Goal: Transaction & Acquisition: Download file/media

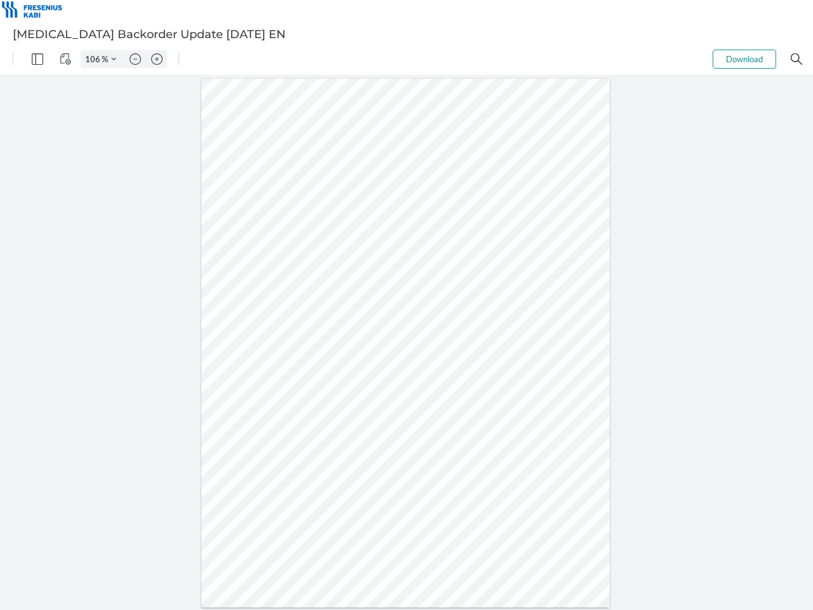
click at [37, 59] on img "Panel" at bounding box center [37, 58] width 11 height 11
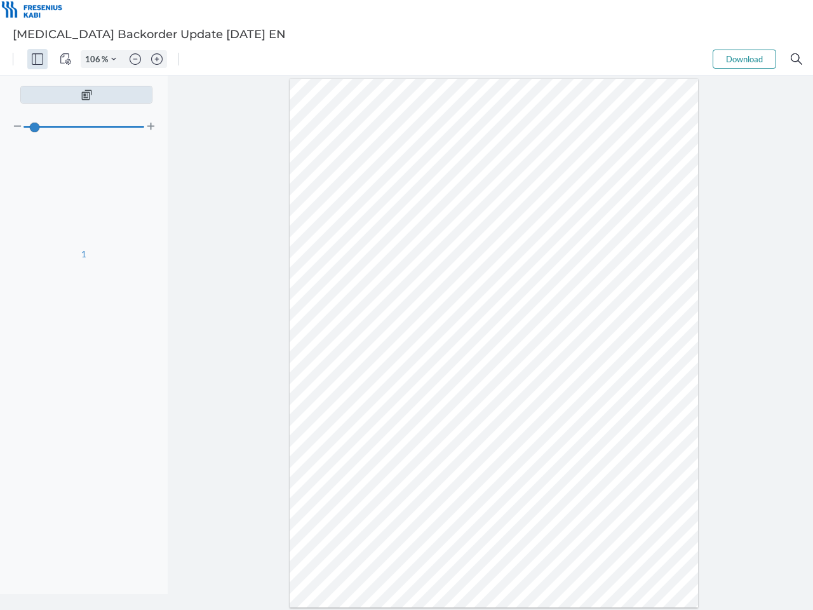
click at [65, 59] on img "View Controls" at bounding box center [65, 58] width 11 height 11
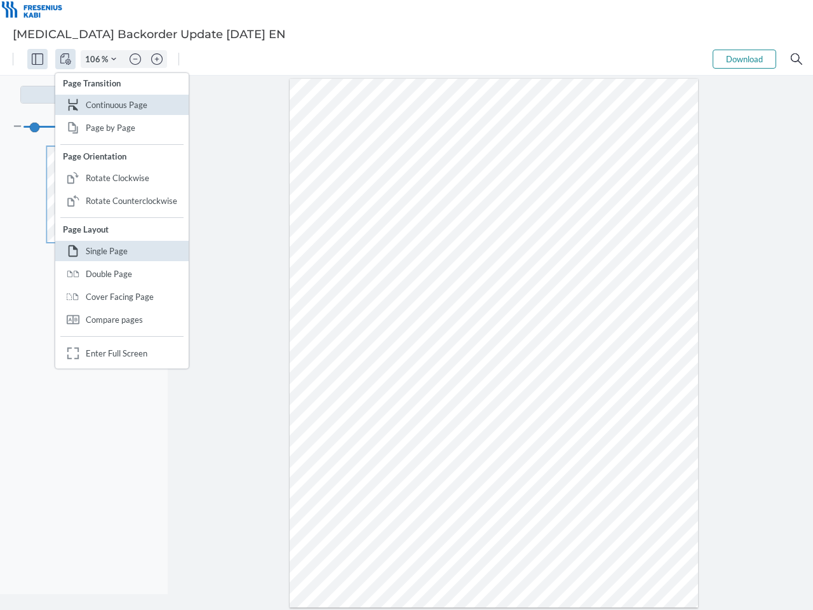
click at [95, 59] on input "106" at bounding box center [91, 58] width 20 height 11
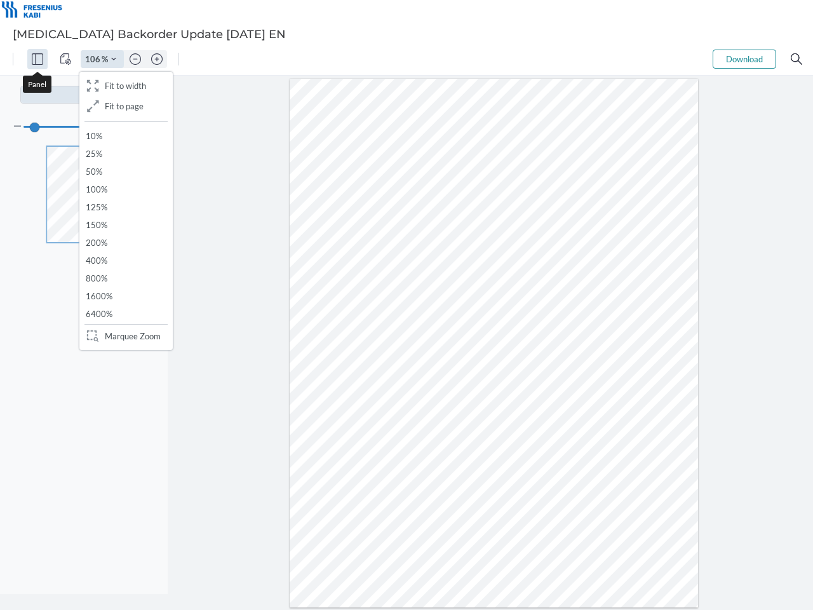
click at [114, 59] on img "Zoom Controls" at bounding box center [113, 59] width 5 height 5
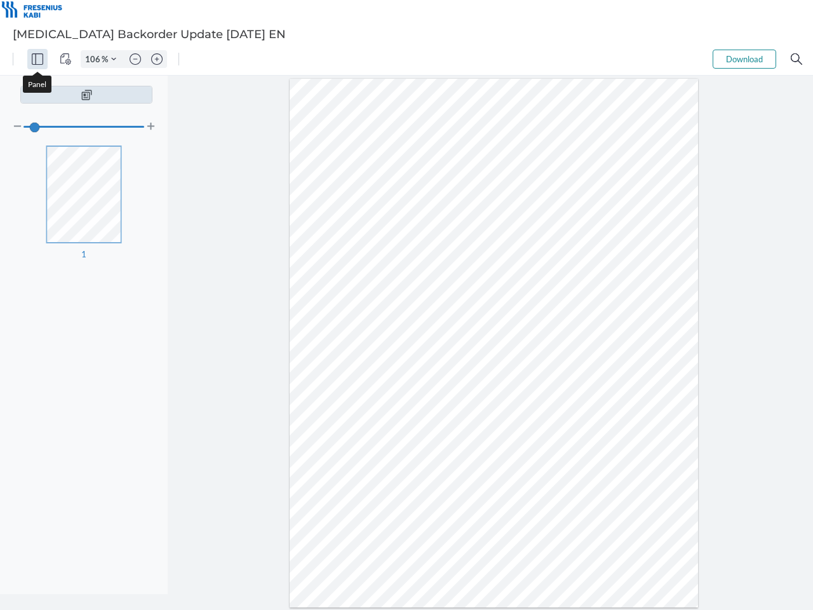
click at [135, 59] on img "Zoom out" at bounding box center [135, 58] width 11 height 11
click at [157, 59] on img "Zoom in" at bounding box center [156, 58] width 11 height 11
type input "106"
click at [745, 59] on button "Download" at bounding box center [745, 59] width 64 height 19
click at [797, 59] on img "Search" at bounding box center [796, 58] width 11 height 11
